Goal: Check status: Check status

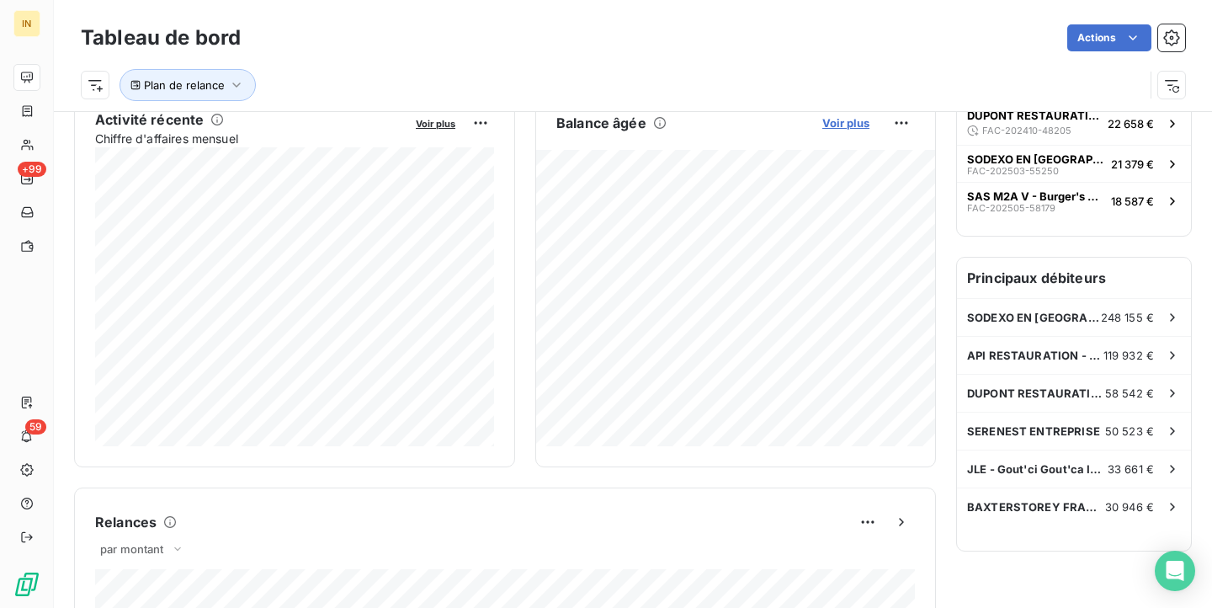
scroll to position [355, 0]
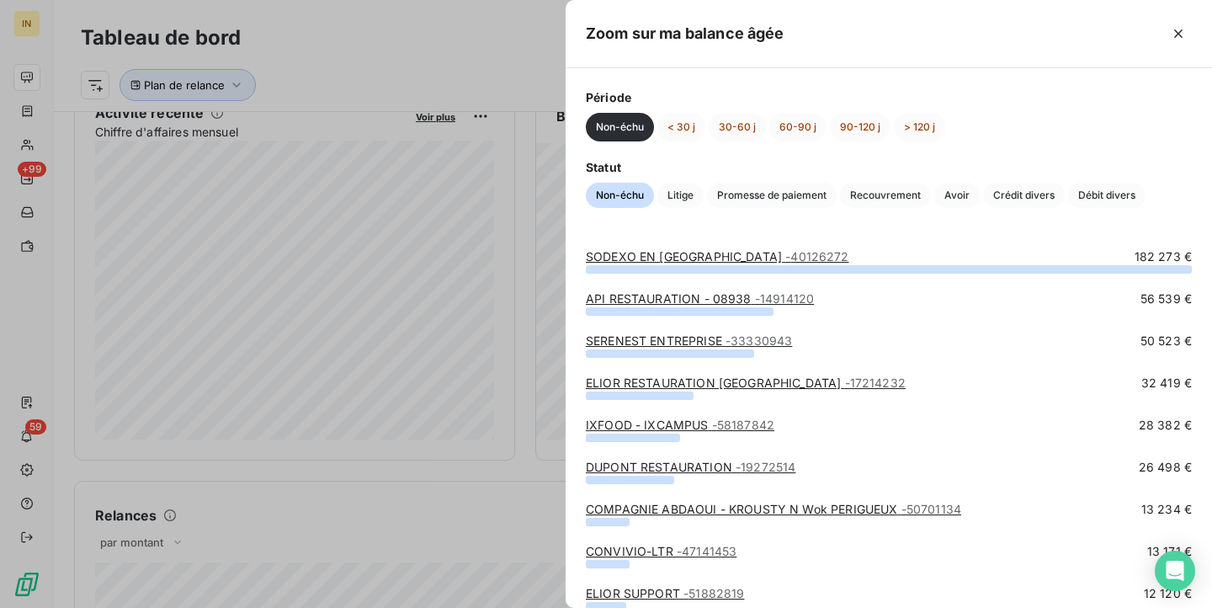
click at [532, 267] on div at bounding box center [606, 304] width 1212 height 608
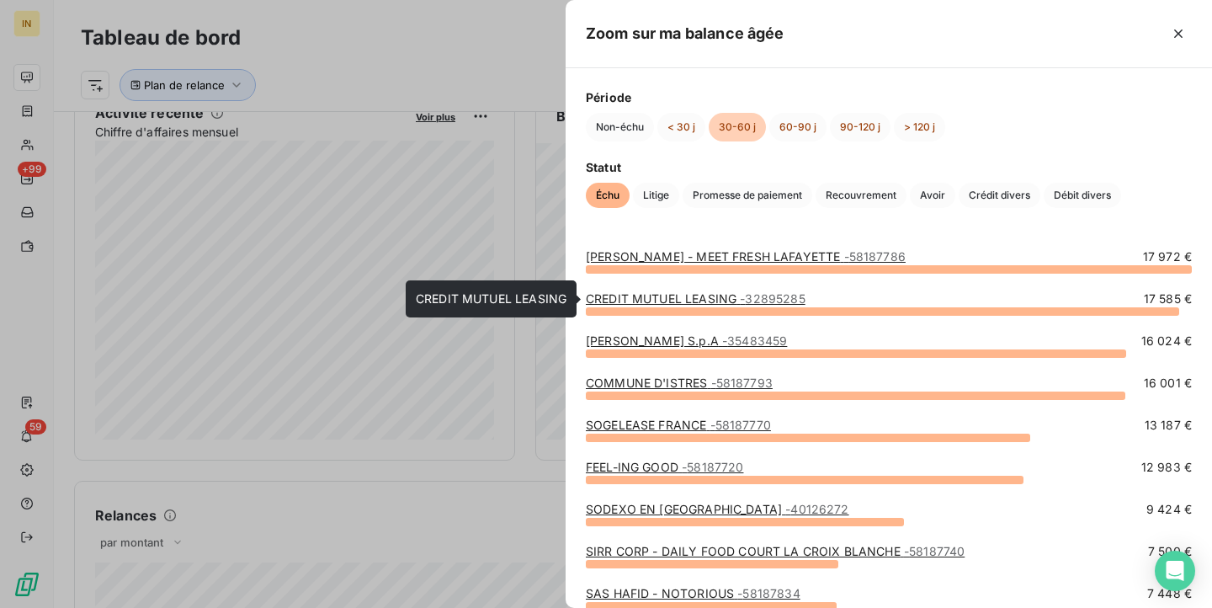
click at [712, 299] on link "CREDIT MUTUEL LEASING - 32895285" at bounding box center [696, 298] width 220 height 14
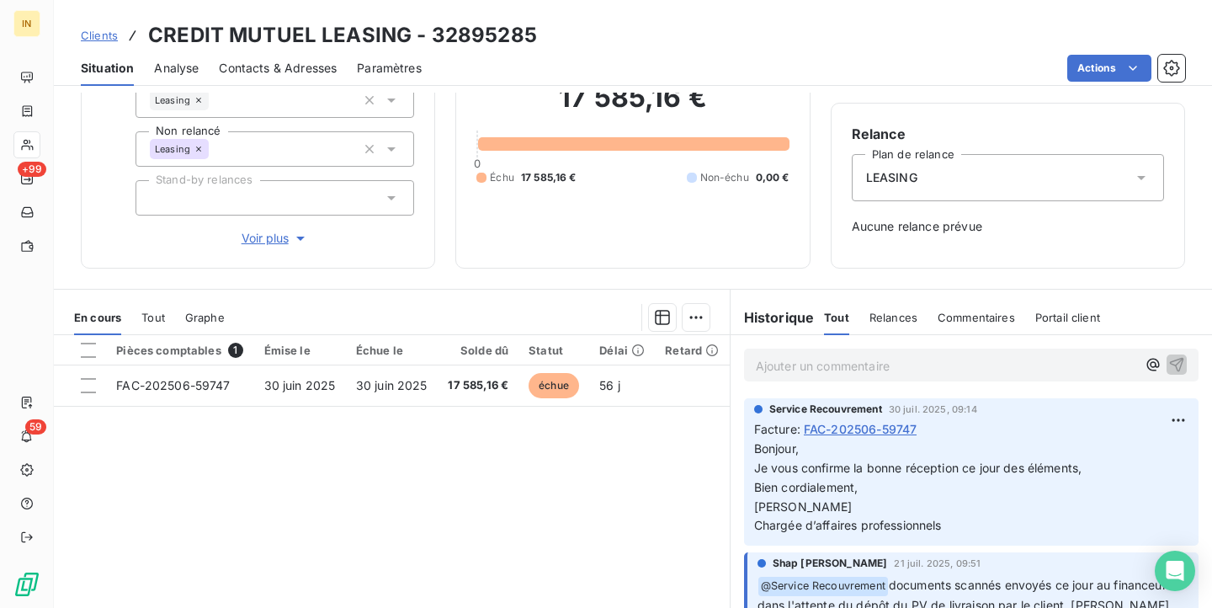
scroll to position [127, 0]
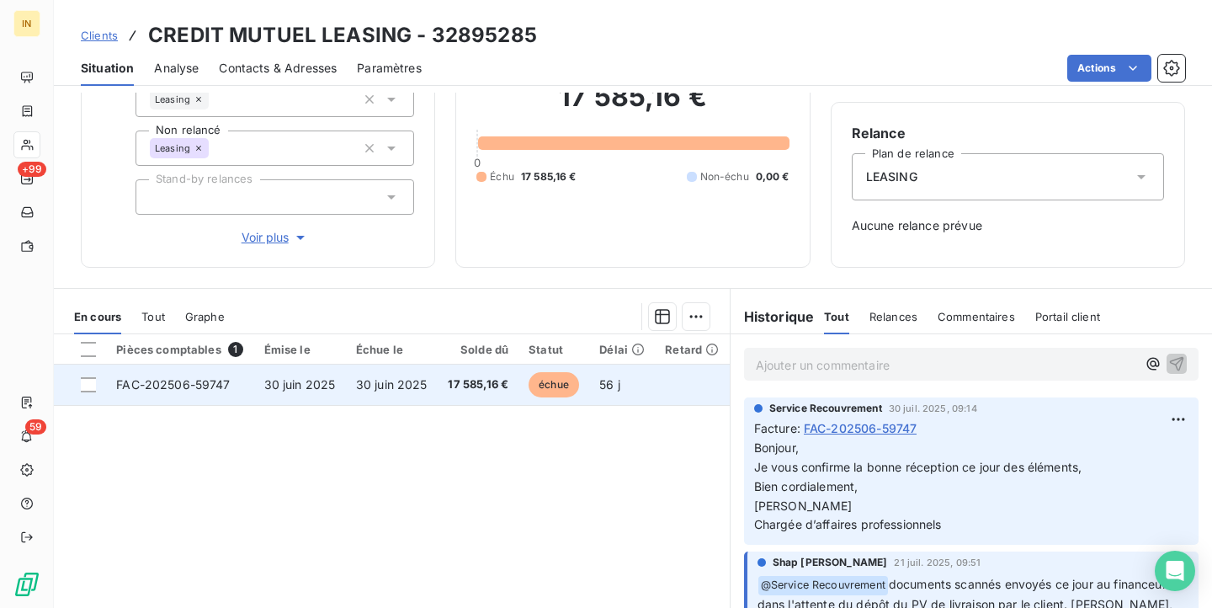
click at [303, 372] on td "30 juin 2025" at bounding box center [300, 384] width 92 height 40
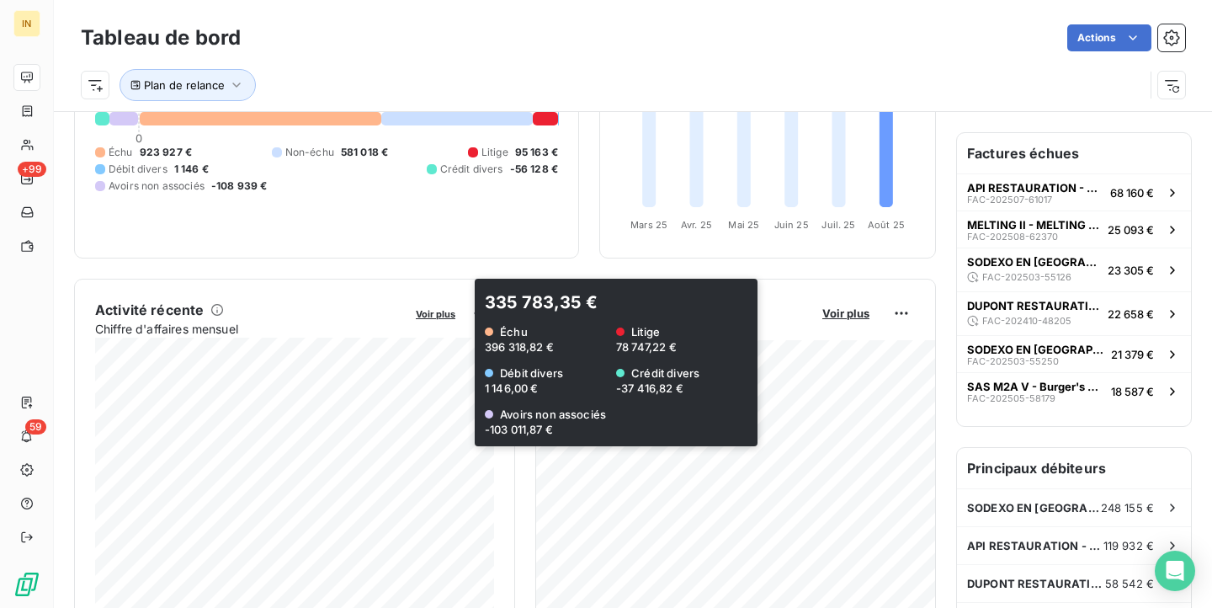
scroll to position [198, 0]
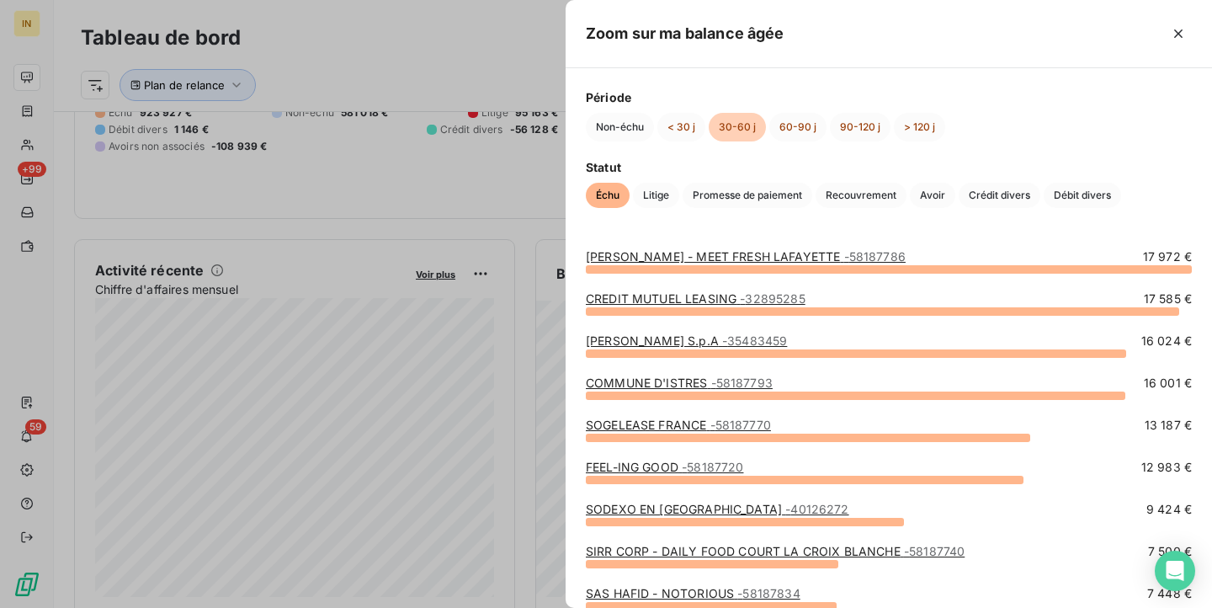
click at [723, 422] on span "- 58187770" at bounding box center [740, 424] width 61 height 14
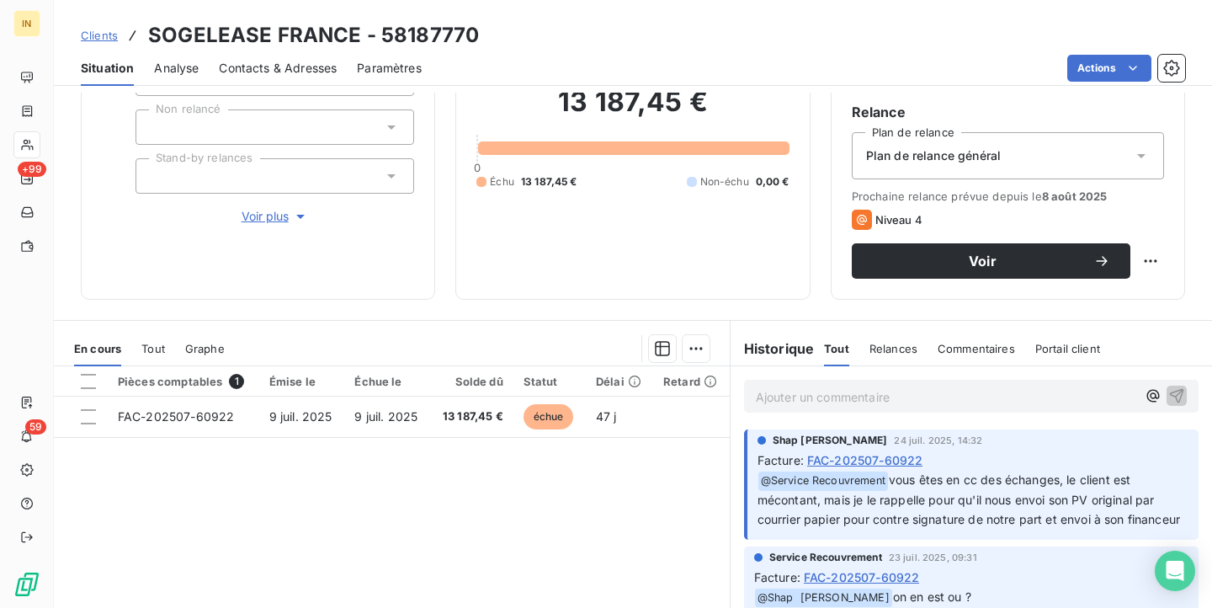
scroll to position [150, 0]
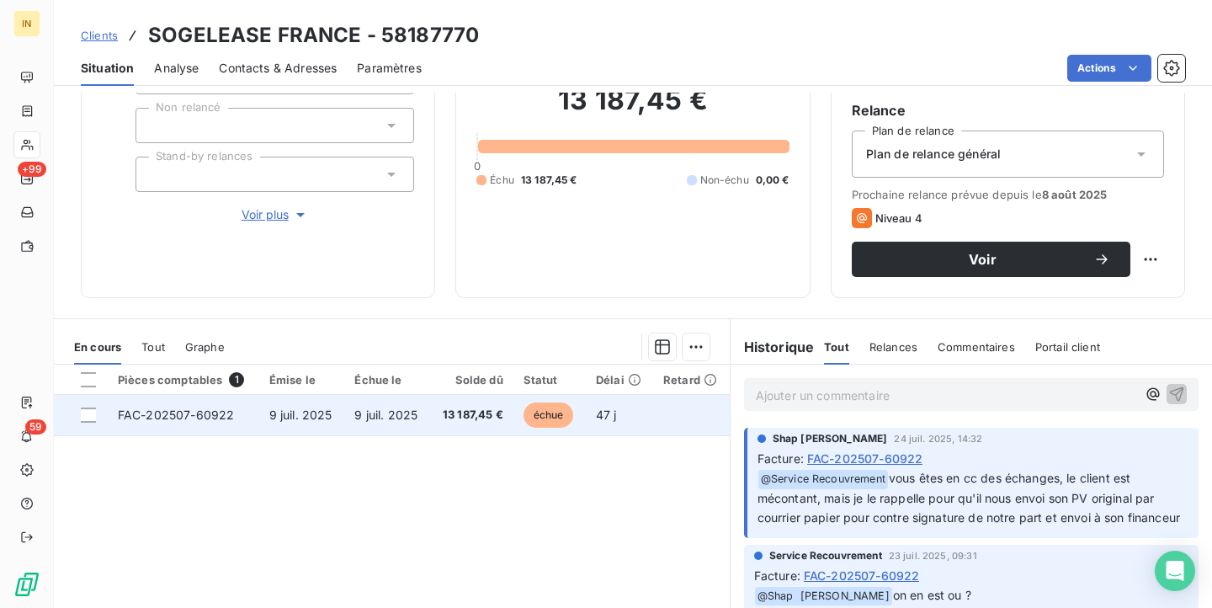
click at [194, 419] on span "FAC-202507-60922" at bounding box center [176, 414] width 116 height 14
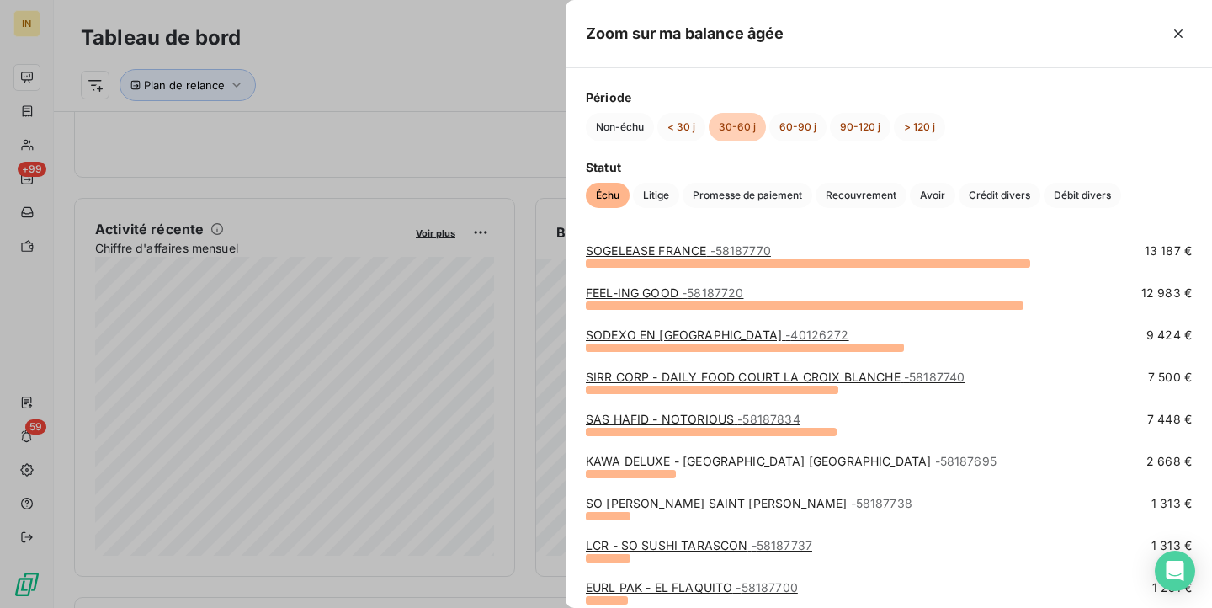
scroll to position [178, 0]
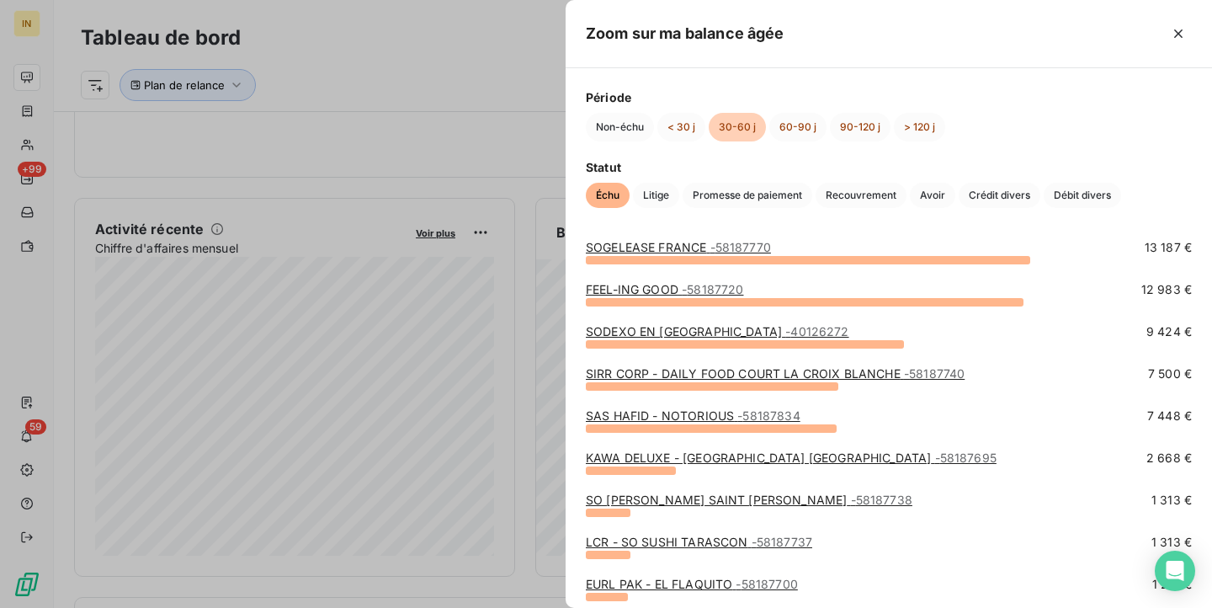
click at [523, 364] on div at bounding box center [606, 304] width 1212 height 608
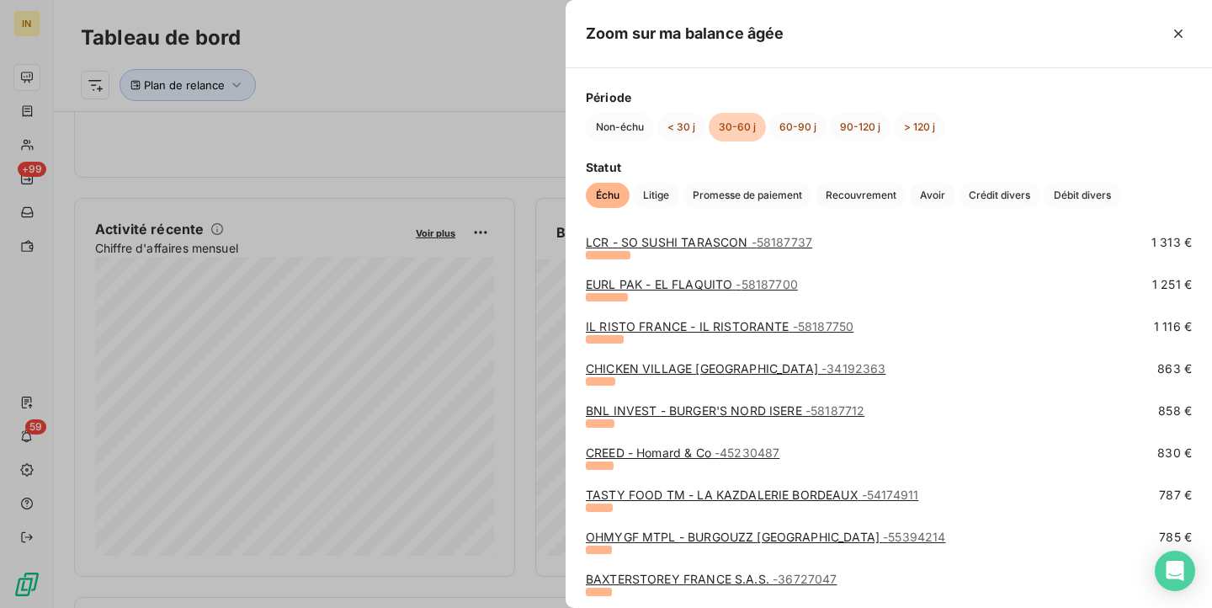
scroll to position [0, 0]
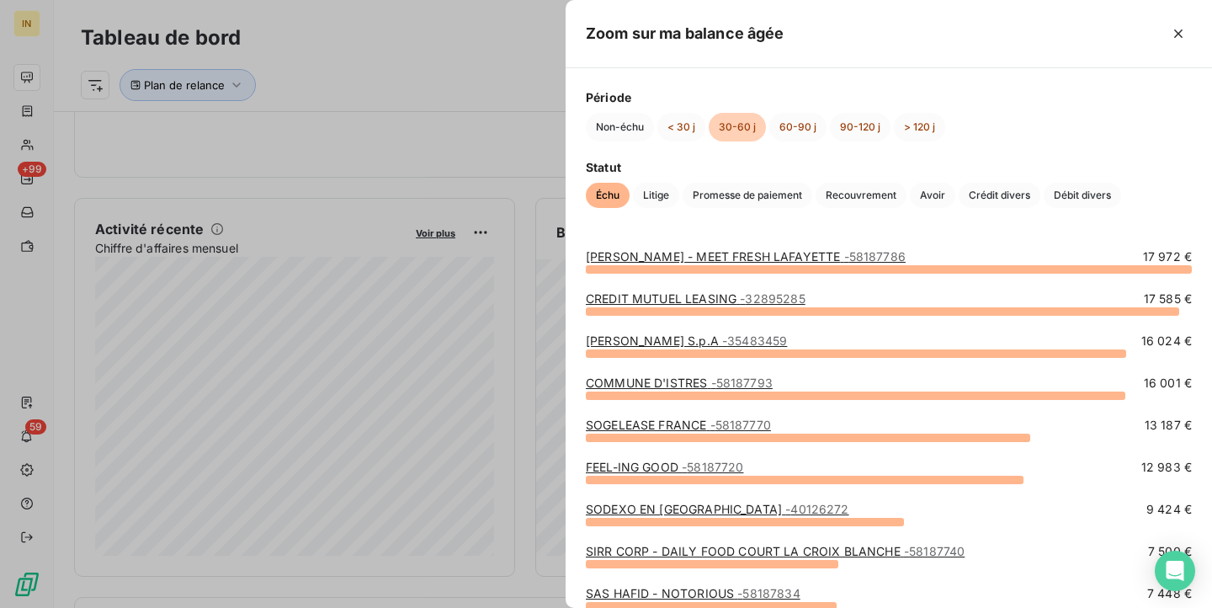
click at [529, 374] on div at bounding box center [606, 304] width 1212 height 608
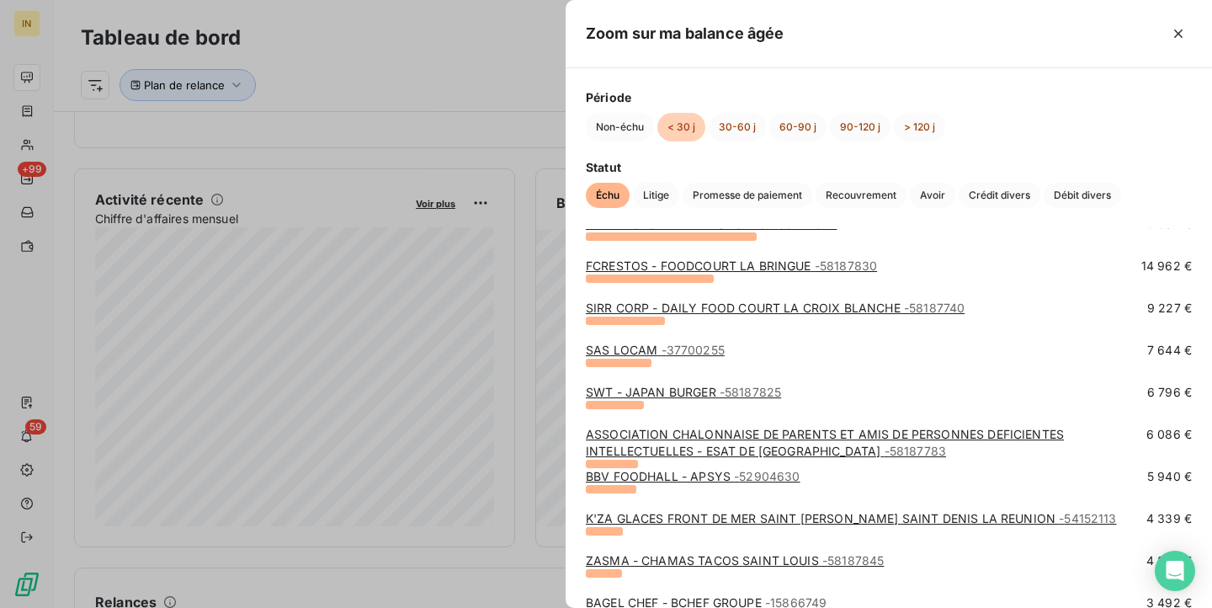
scroll to position [162, 0]
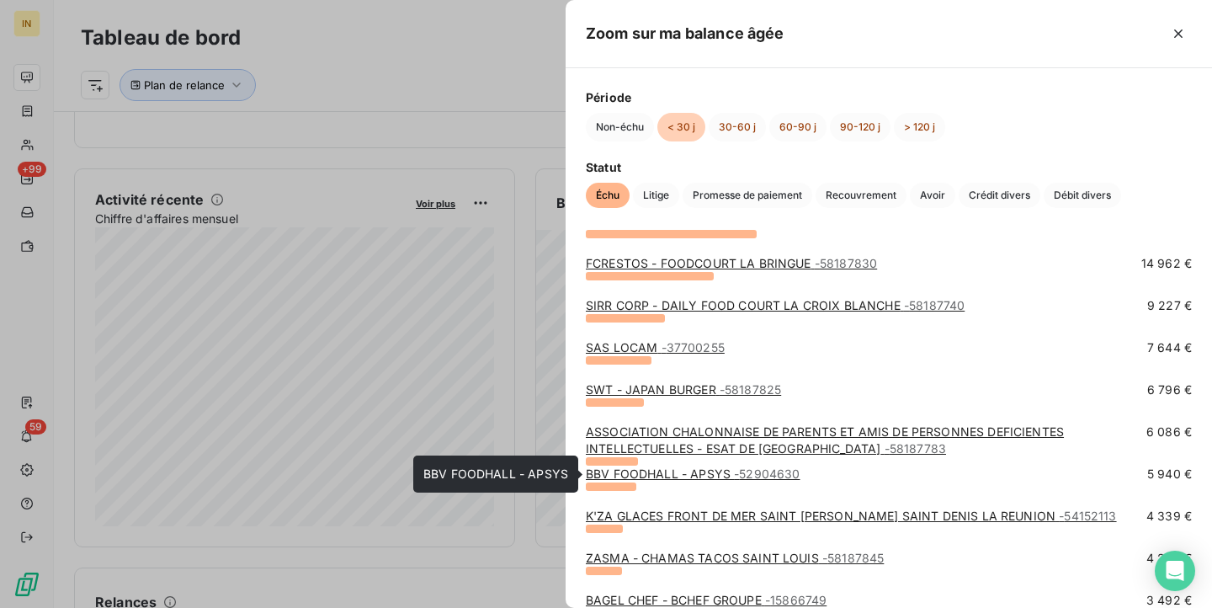
click at [658, 473] on link "BBV FOODHALL - APSYS - 52904630" at bounding box center [693, 473] width 215 height 14
